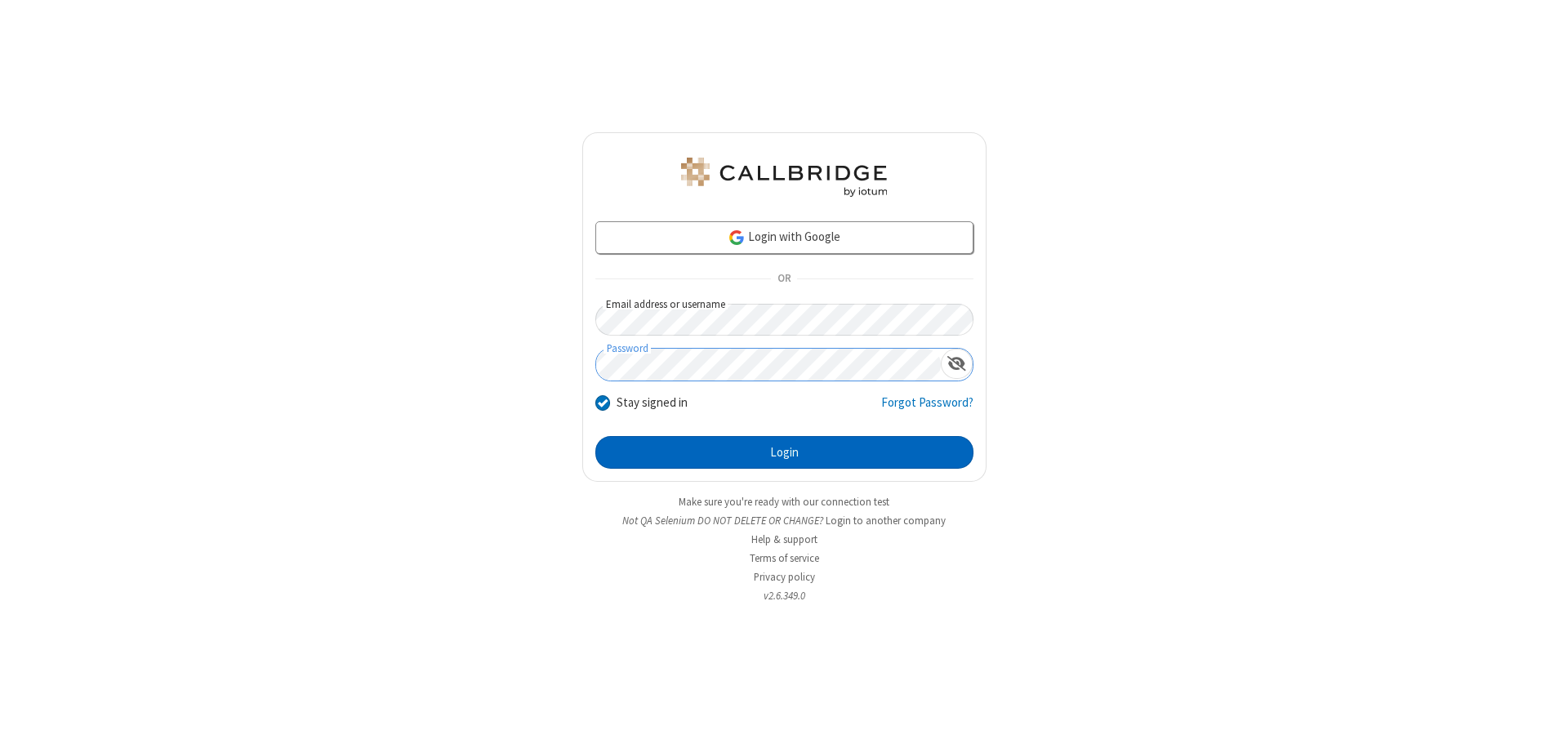
click at [784, 452] on button "Login" at bounding box center [784, 452] width 378 height 32
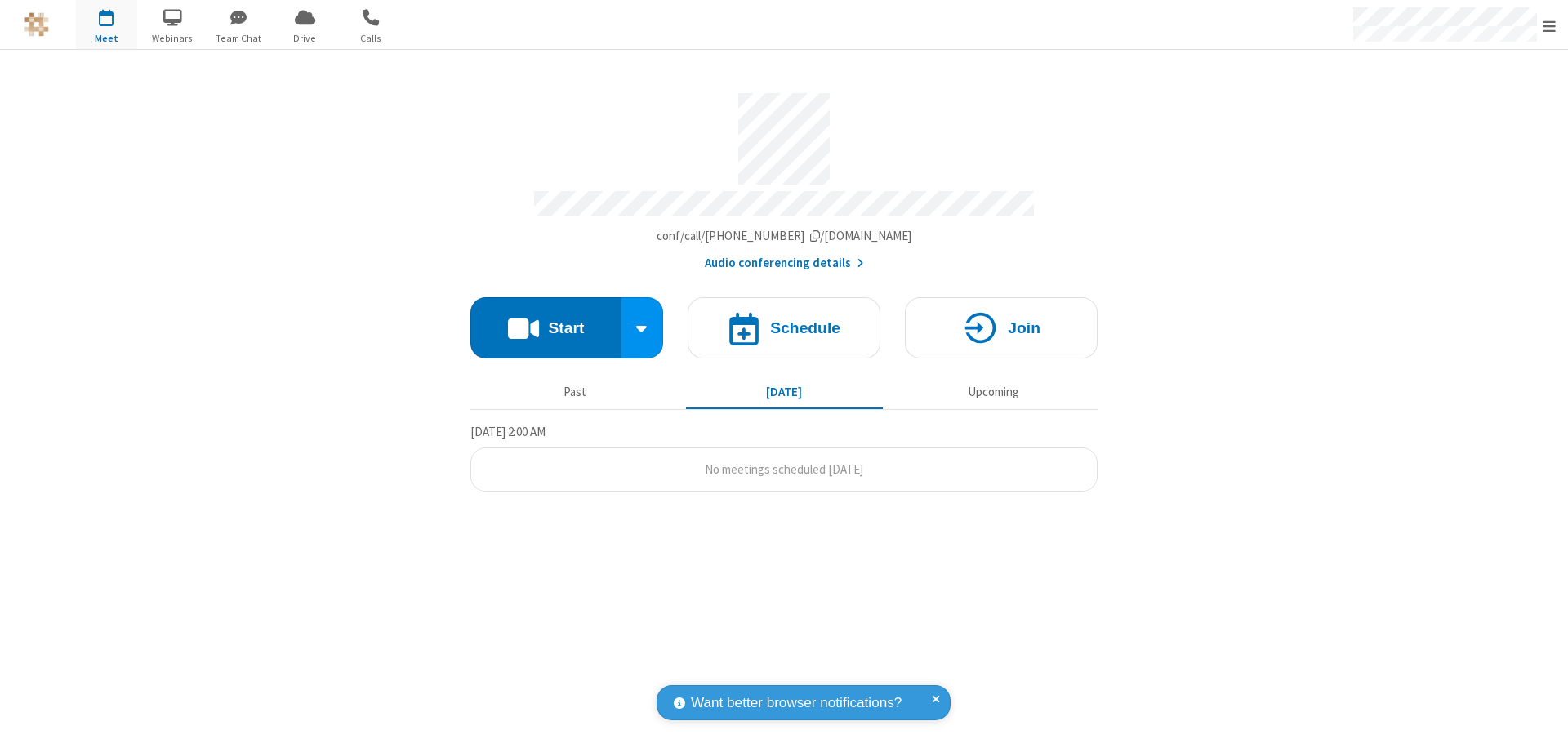
click at [545, 320] on button "Start" at bounding box center [545, 328] width 151 height 61
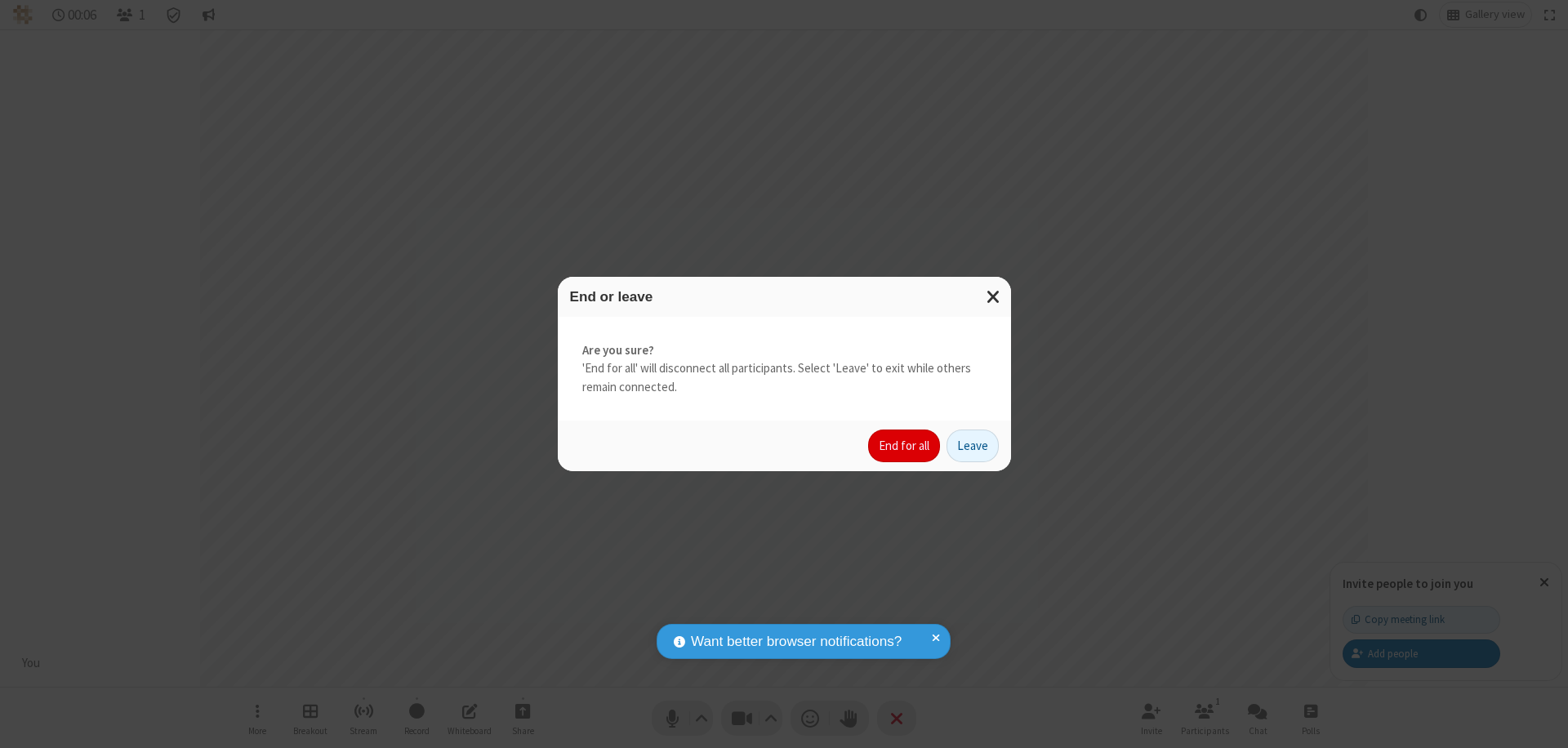
click at [905, 446] on button "End for all" at bounding box center [904, 445] width 72 height 32
